Goal: Navigation & Orientation: Find specific page/section

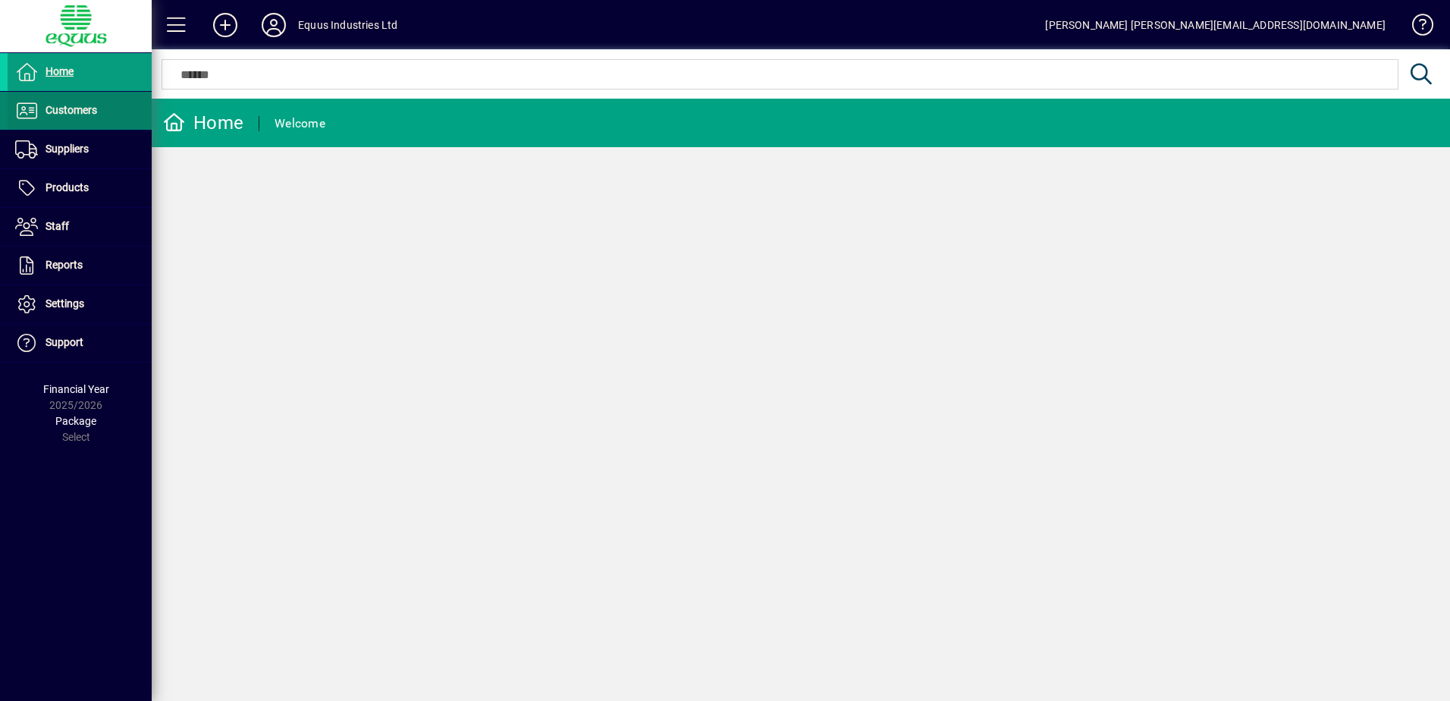
click at [81, 110] on span "Customers" at bounding box center [72, 110] width 52 height 12
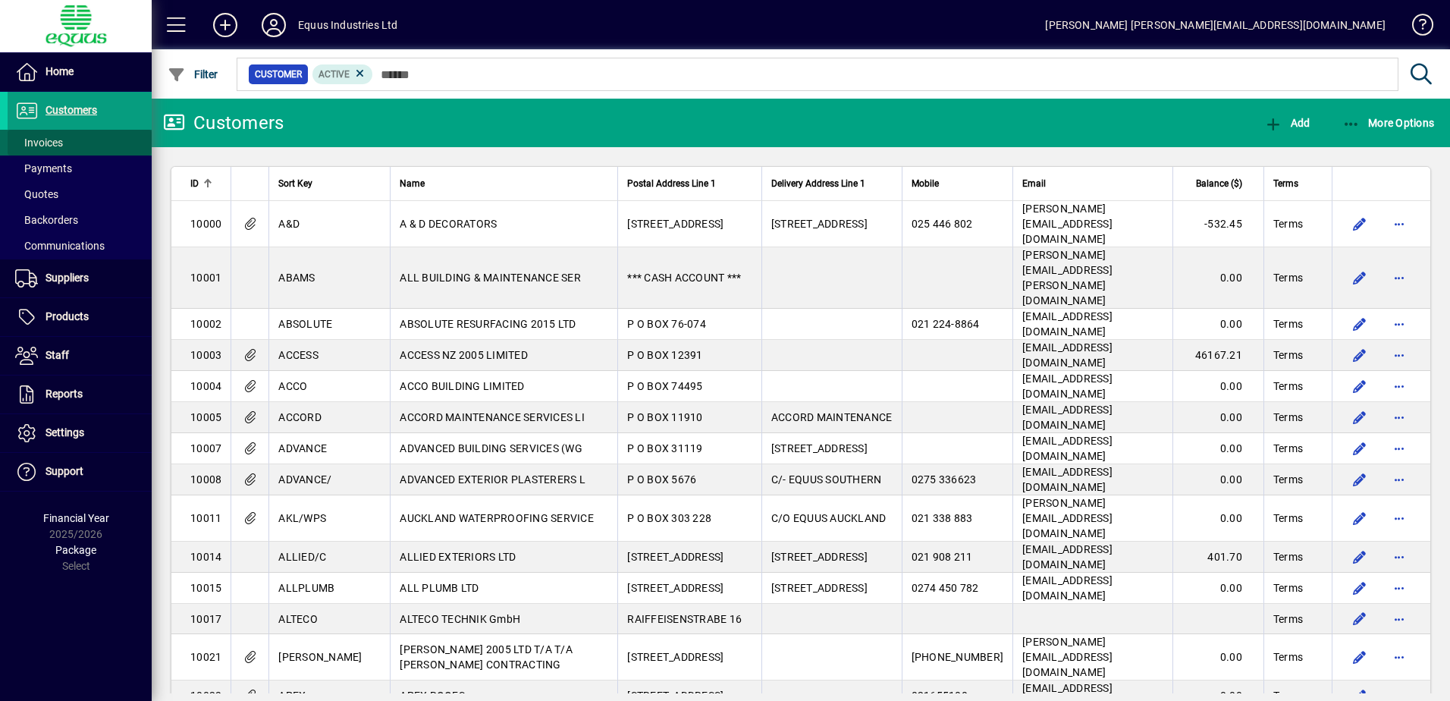
click at [58, 139] on span "Invoices" at bounding box center [39, 143] width 48 height 12
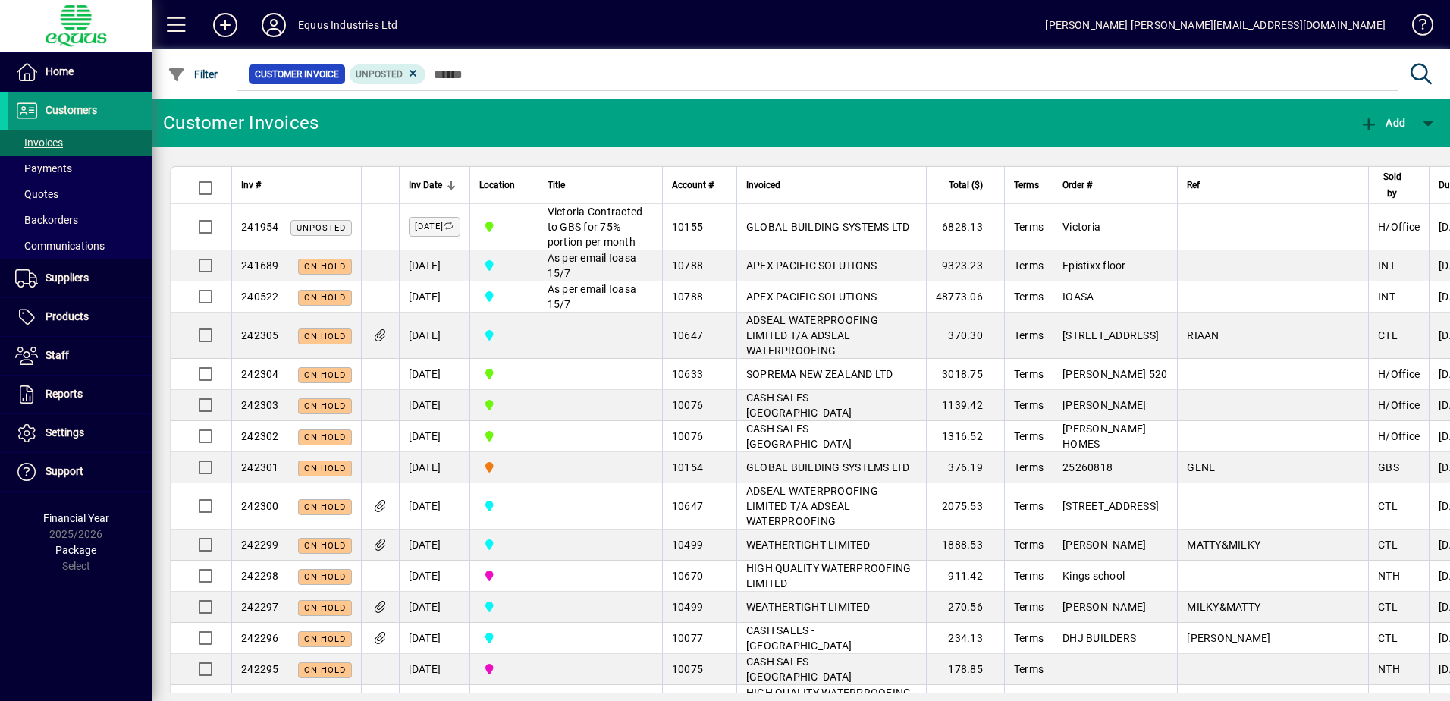
click at [83, 110] on span "Customers" at bounding box center [72, 110] width 52 height 12
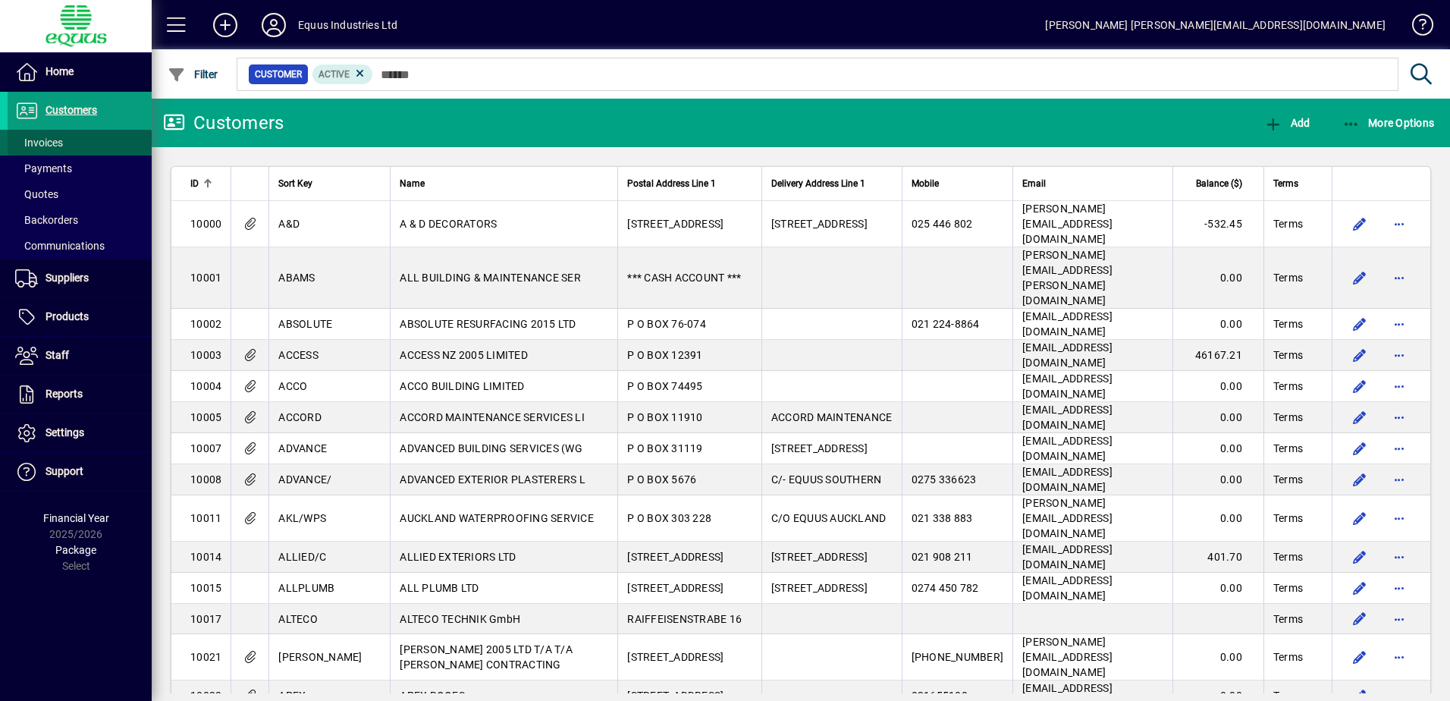
click at [65, 145] on span at bounding box center [80, 142] width 144 height 36
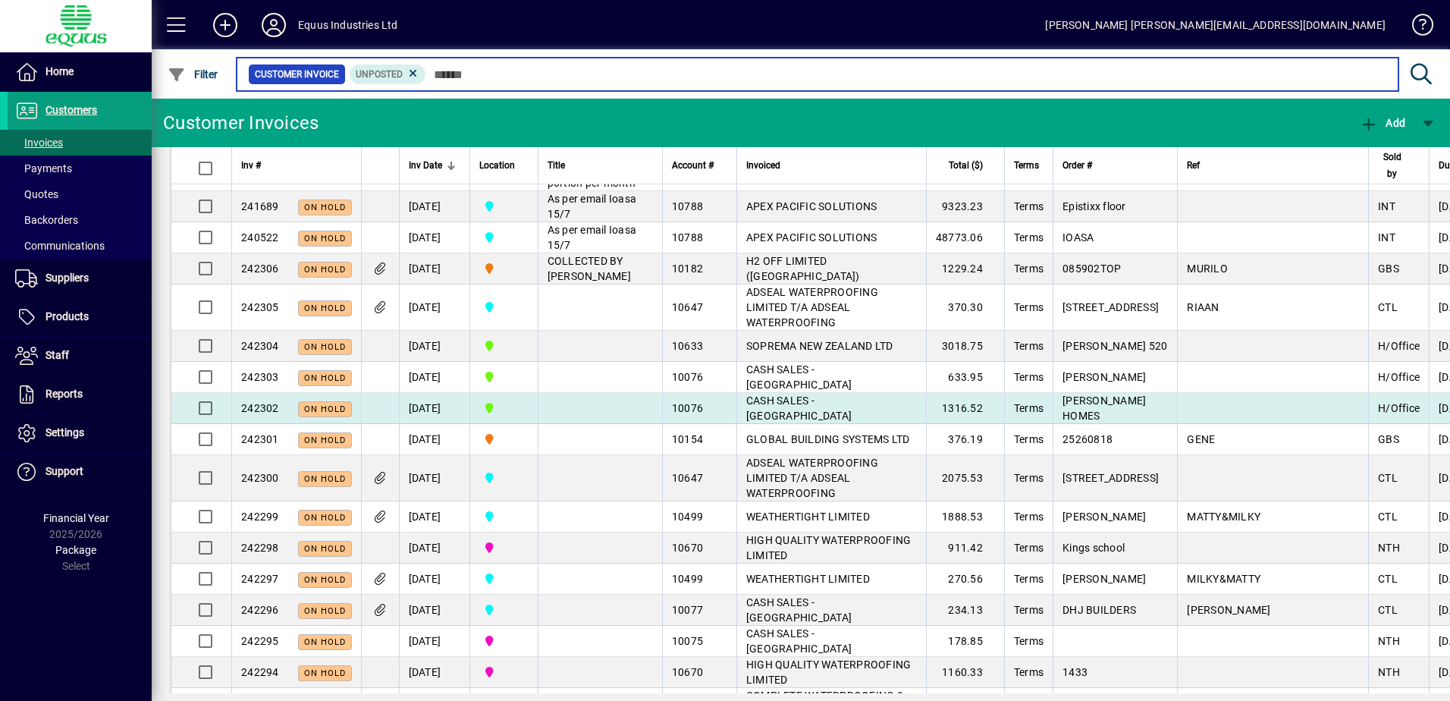
scroll to position [76, 0]
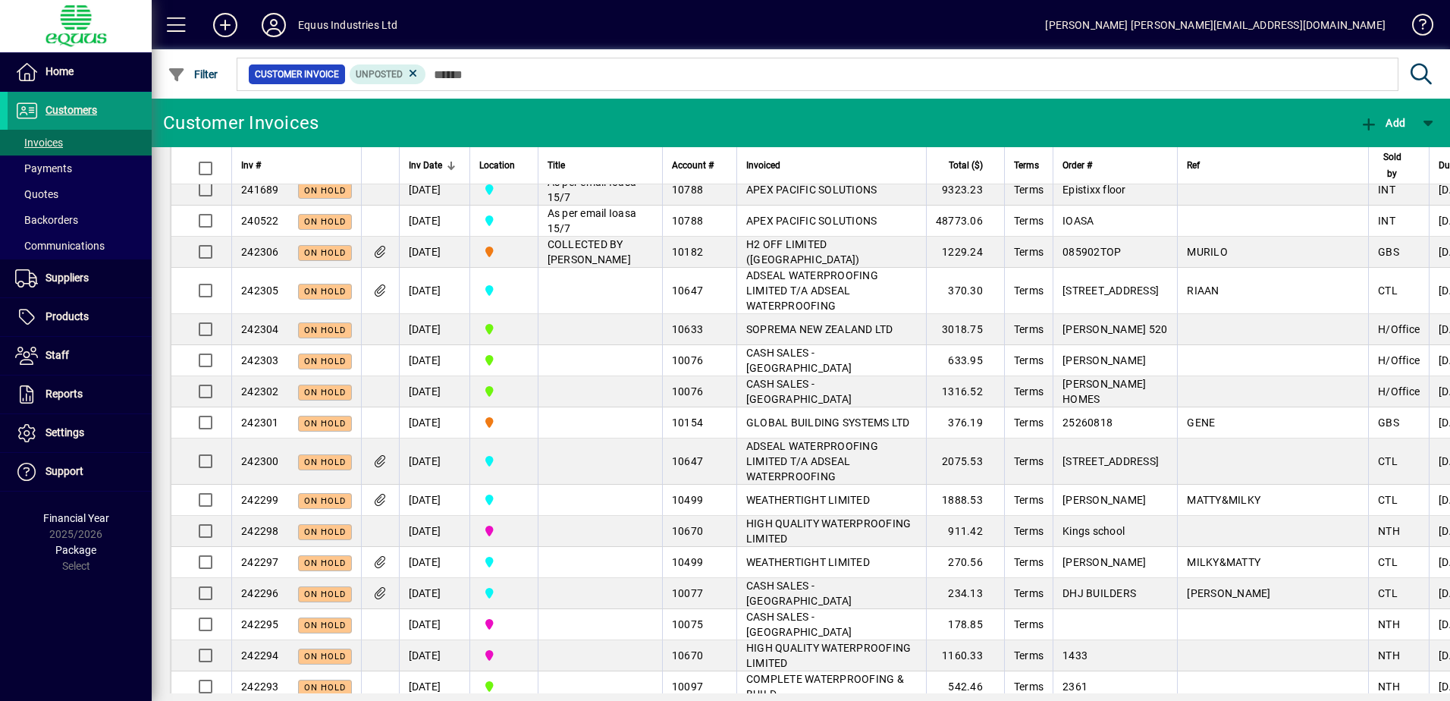
click at [95, 110] on span "Customers" at bounding box center [72, 110] width 52 height 12
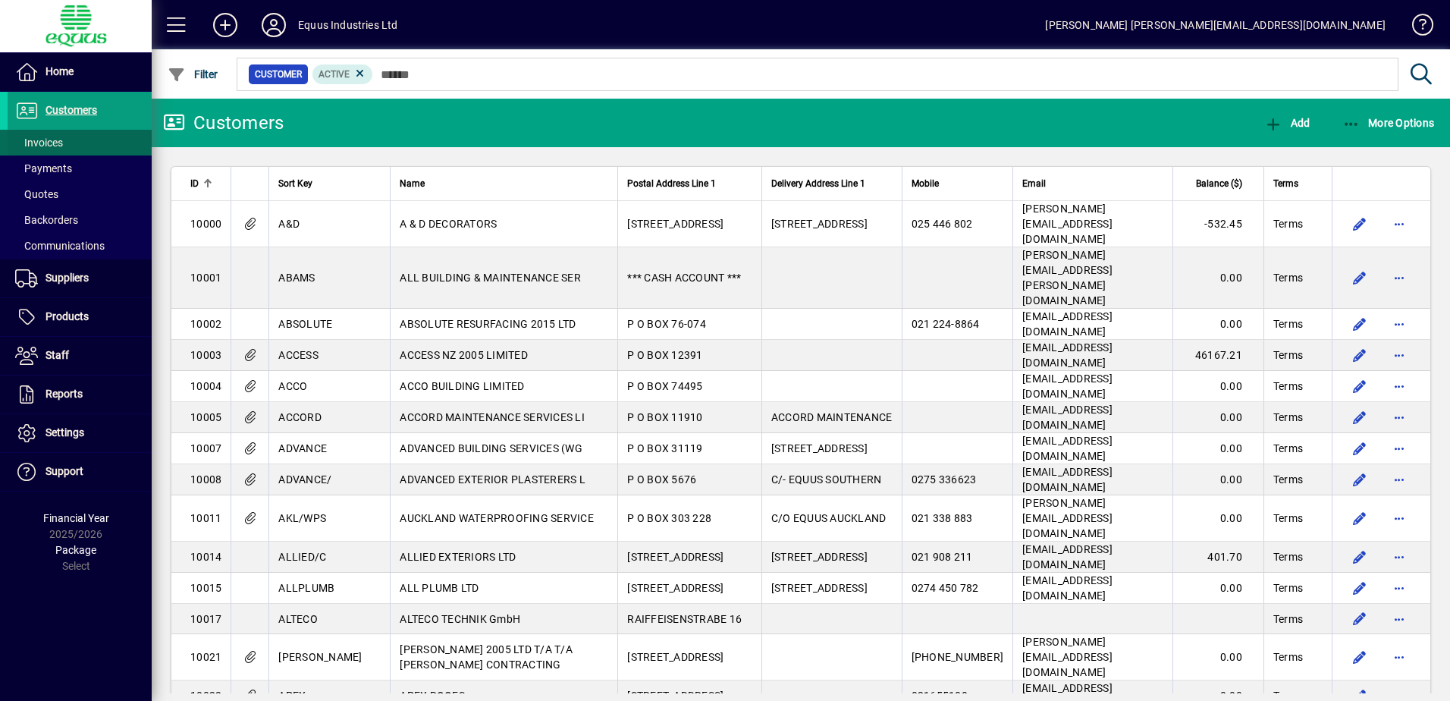
click at [74, 142] on span at bounding box center [80, 142] width 144 height 36
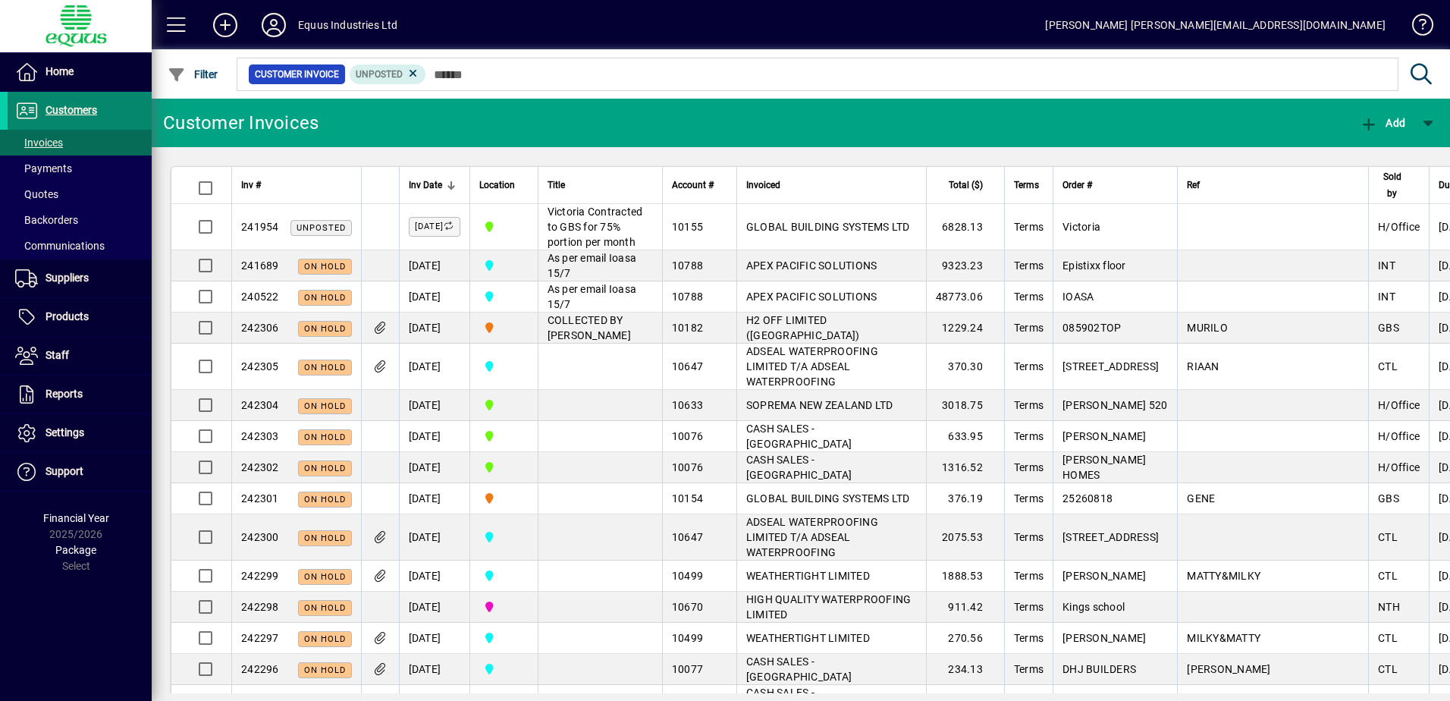
click at [97, 108] on span "Customers" at bounding box center [53, 111] width 90 height 18
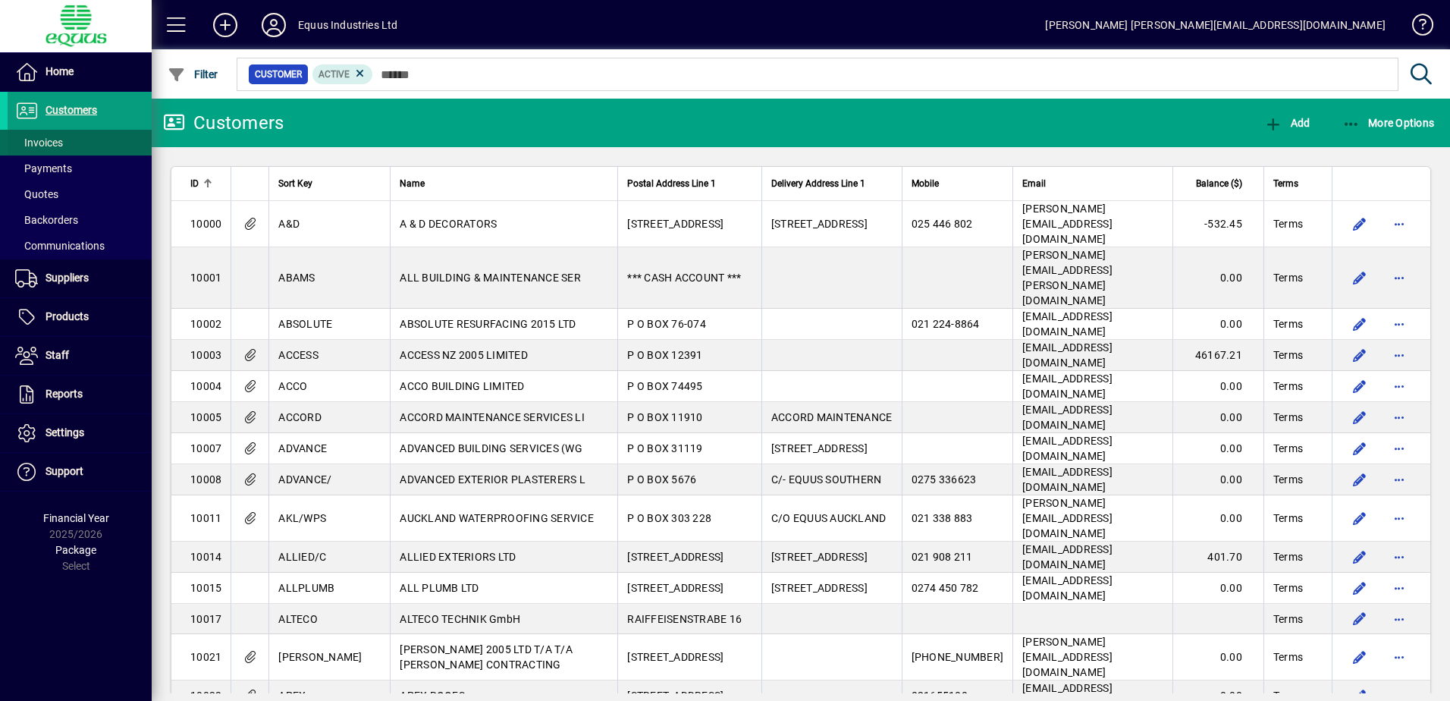
click at [85, 140] on span at bounding box center [80, 142] width 144 height 36
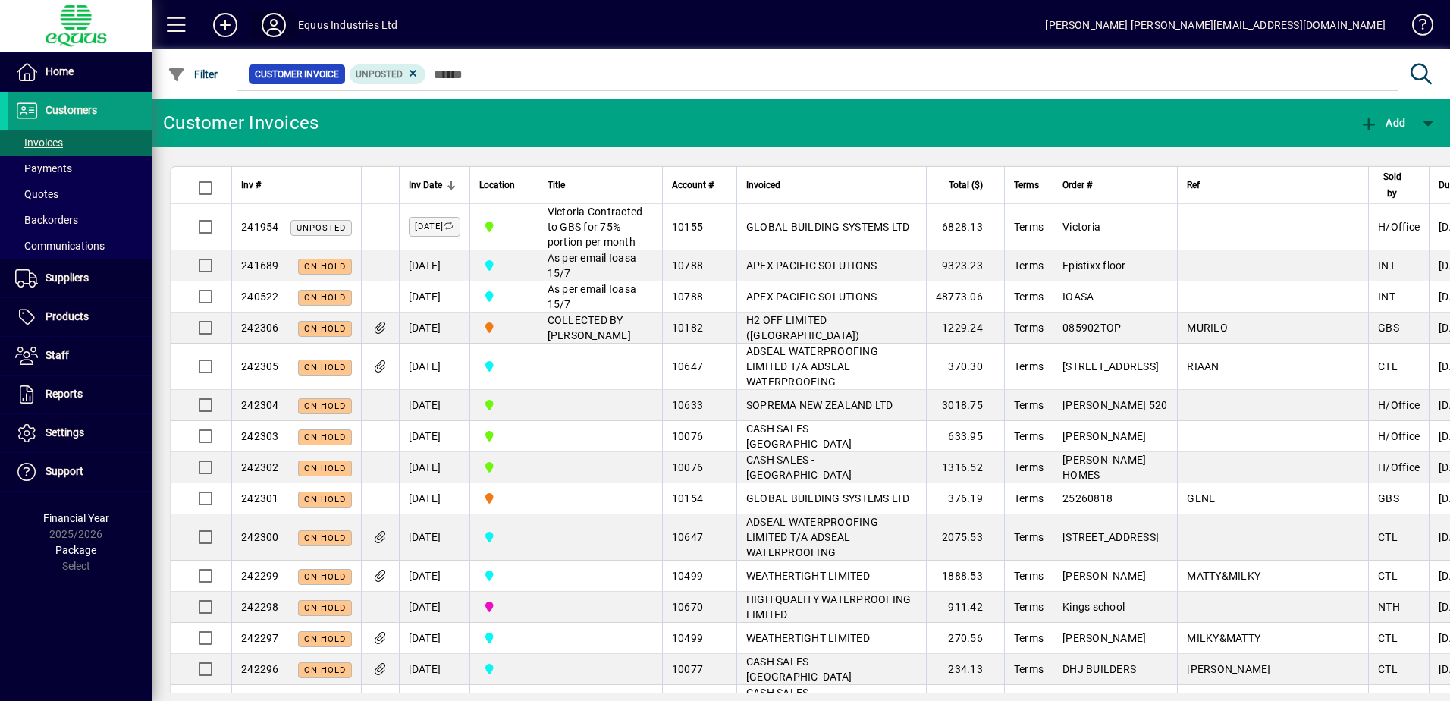
click at [270, 23] on icon at bounding box center [274, 25] width 30 height 24
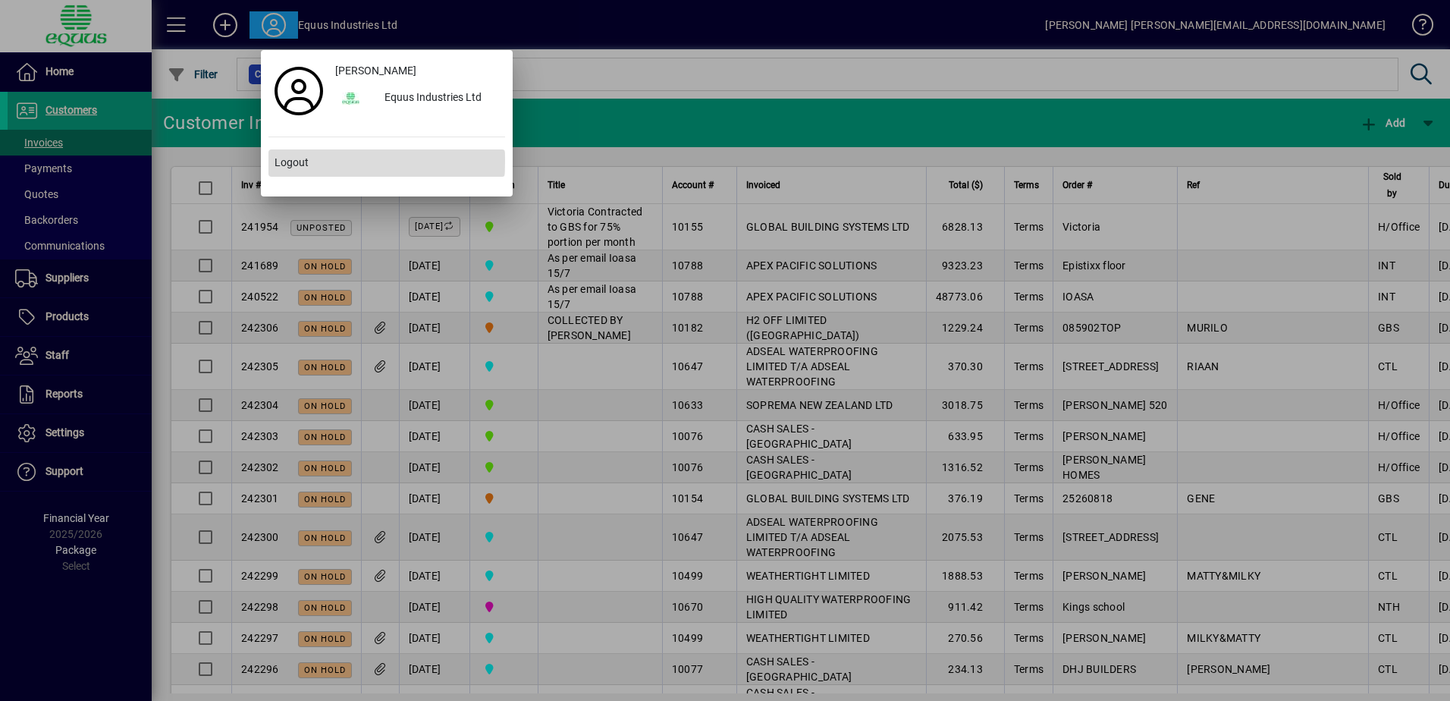
click at [279, 160] on span "Logout" at bounding box center [292, 163] width 34 height 16
